Goal: Transaction & Acquisition: Obtain resource

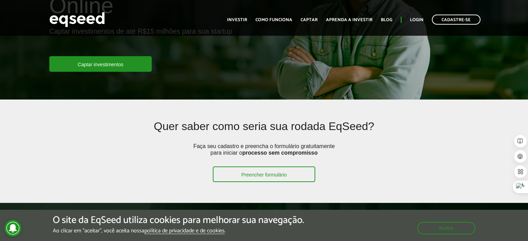
scroll to position [104, 0]
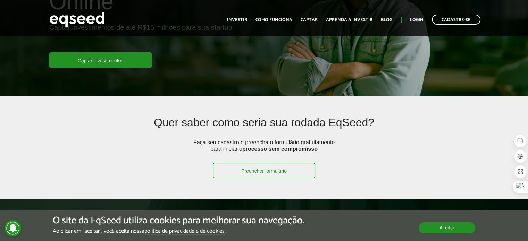
click at [446, 230] on button "Aceitar" at bounding box center [446, 227] width 57 height 11
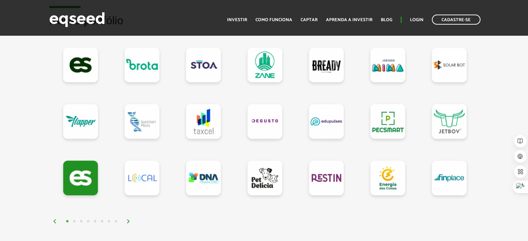
scroll to position [624, 0]
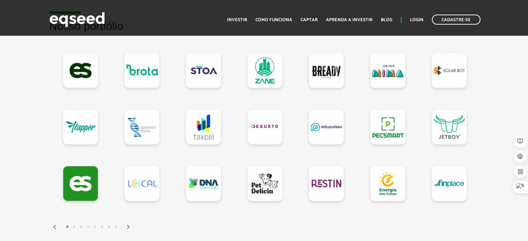
click at [129, 225] on img at bounding box center [128, 227] width 4 height 4
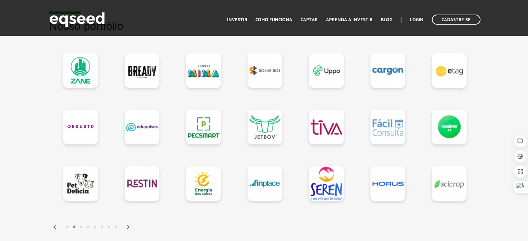
click at [129, 225] on img at bounding box center [128, 227] width 4 height 4
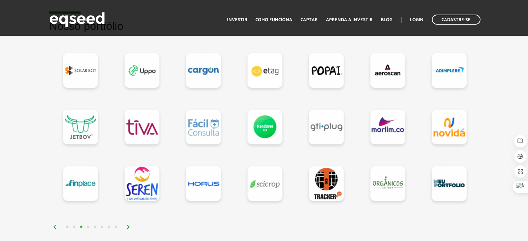
click at [128, 225] on img at bounding box center [128, 227] width 4 height 4
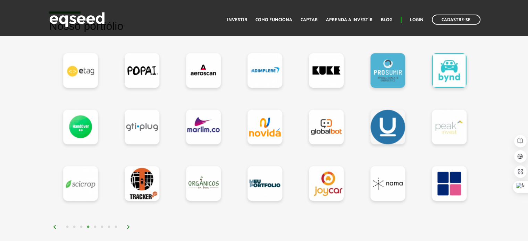
click at [128, 225] on img at bounding box center [128, 227] width 4 height 4
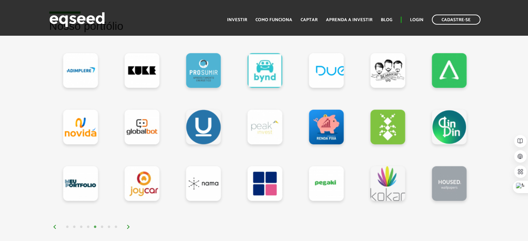
click at [128, 225] on img at bounding box center [128, 227] width 4 height 4
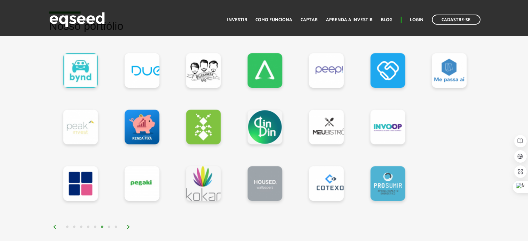
click at [127, 225] on img at bounding box center [128, 227] width 4 height 4
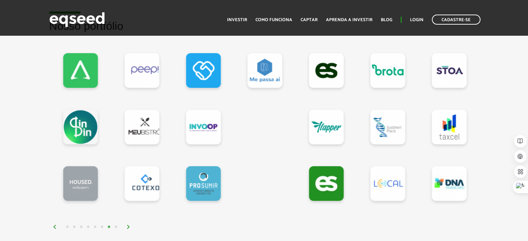
click at [128, 225] on img at bounding box center [128, 227] width 4 height 4
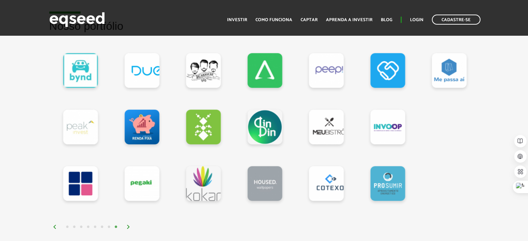
click at [128, 225] on img at bounding box center [128, 227] width 4 height 4
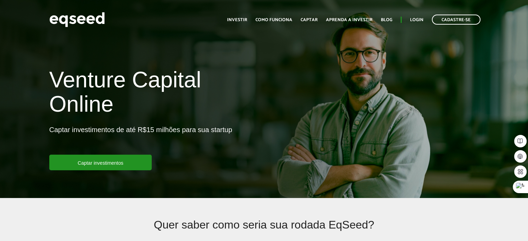
scroll to position [0, 0]
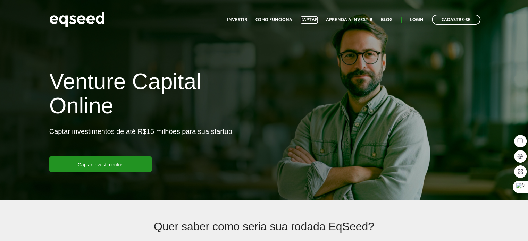
drag, startPoint x: 308, startPoint y: 18, endPoint x: 302, endPoint y: 41, distance: 24.5
click at [308, 18] on link "Captar" at bounding box center [308, 20] width 17 height 5
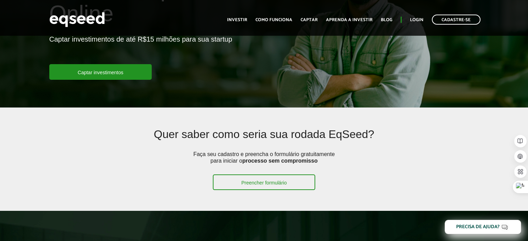
scroll to position [92, 0]
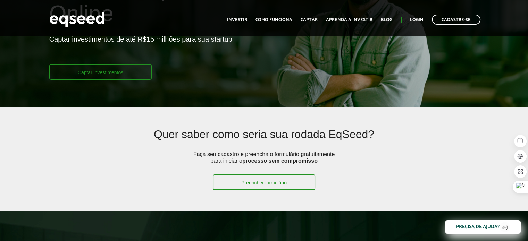
click at [105, 72] on link "Captar investimentos" at bounding box center [100, 72] width 103 height 16
